Goal: Information Seeking & Learning: Find specific fact

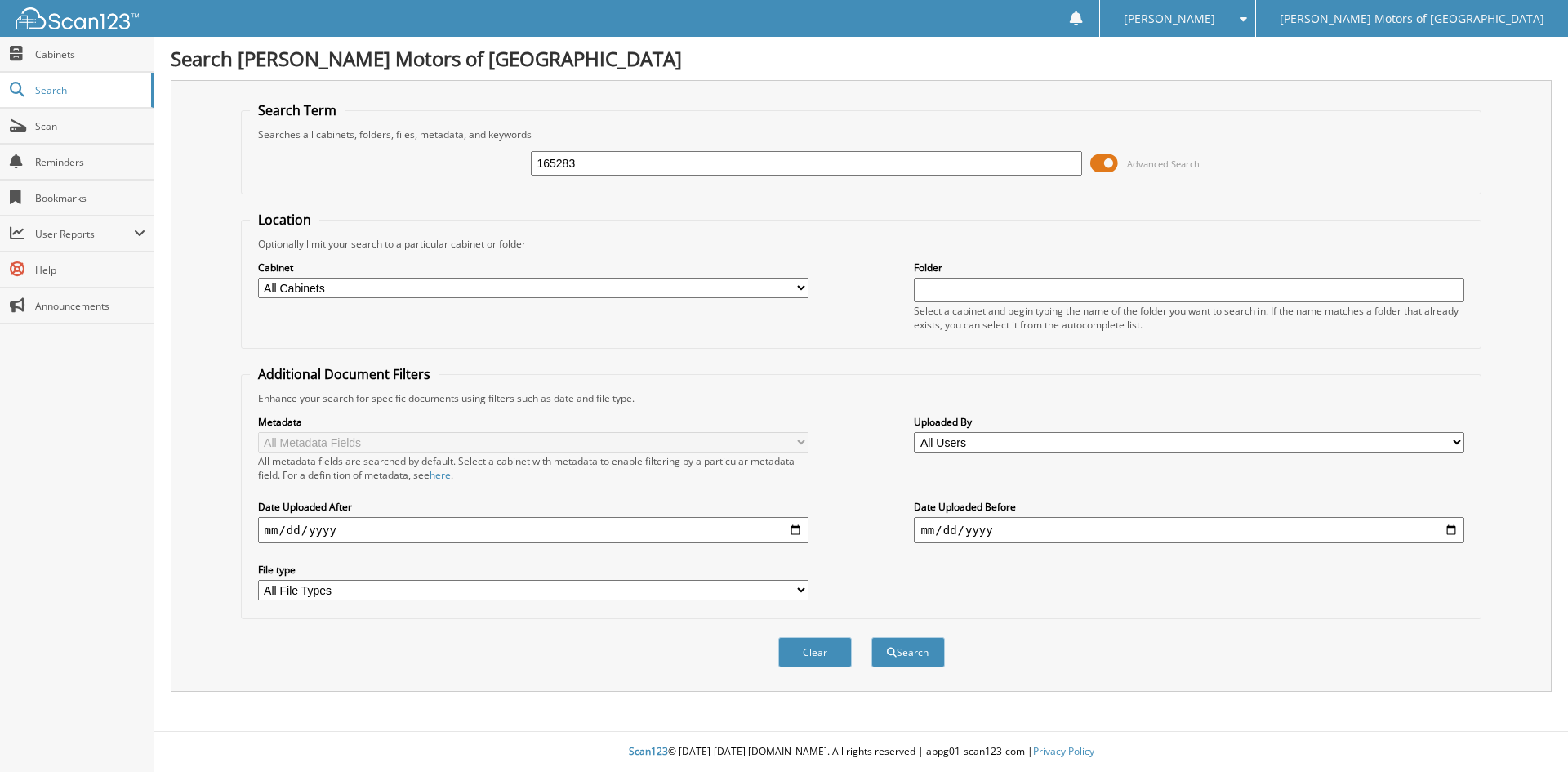
type input "165283"
click at [871, 637] on button "Search" at bounding box center [908, 652] width 74 height 30
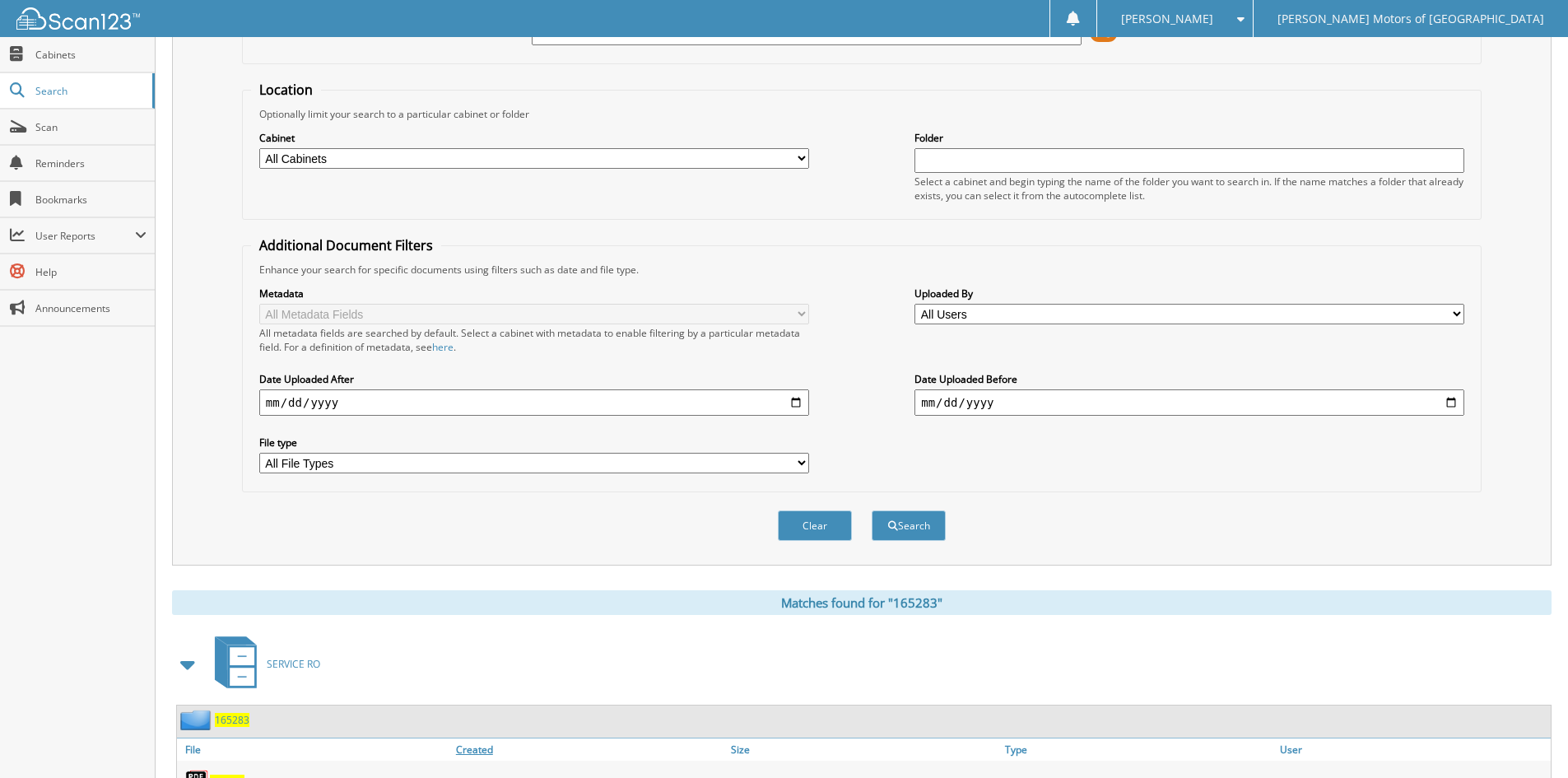
scroll to position [206, 0]
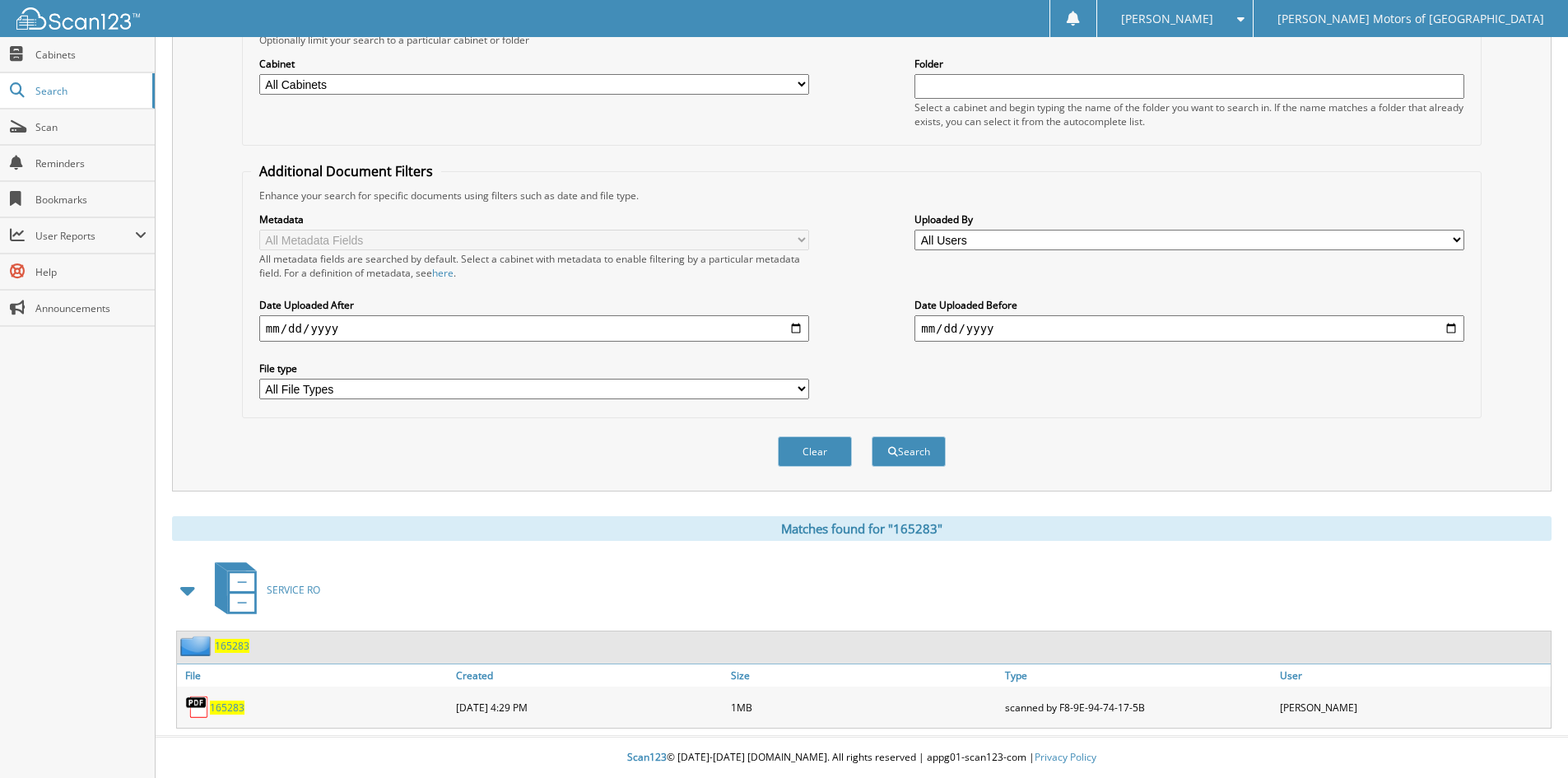
click at [230, 712] on span "165283" at bounding box center [227, 708] width 35 height 14
